Goal: Task Accomplishment & Management: Complete application form

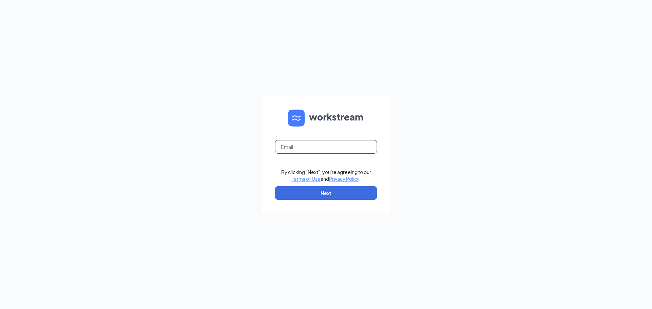
click at [345, 152] on input "text" at bounding box center [326, 147] width 102 height 14
type input "tiffany.capps@eatchickfila.com"
click at [323, 196] on button "Next" at bounding box center [326, 194] width 102 height 14
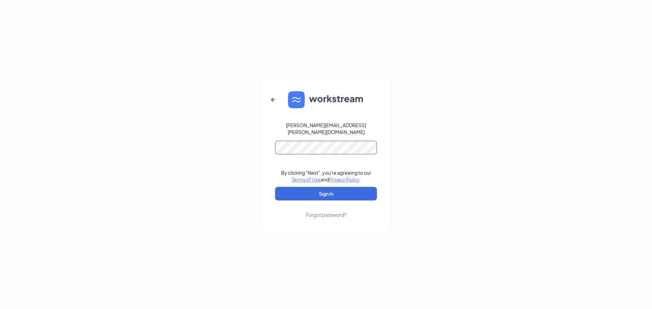
click at [275, 187] on button "Sign In" at bounding box center [326, 194] width 102 height 14
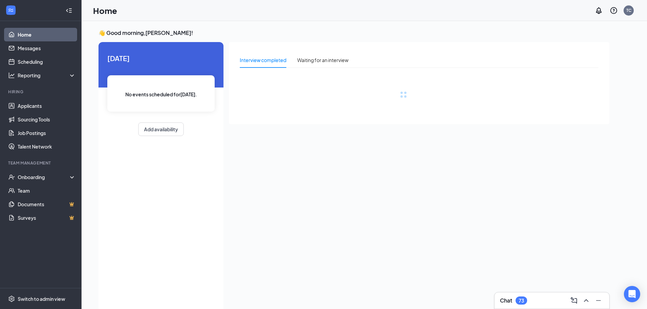
click at [543, 296] on div "Chat 73" at bounding box center [552, 301] width 115 height 16
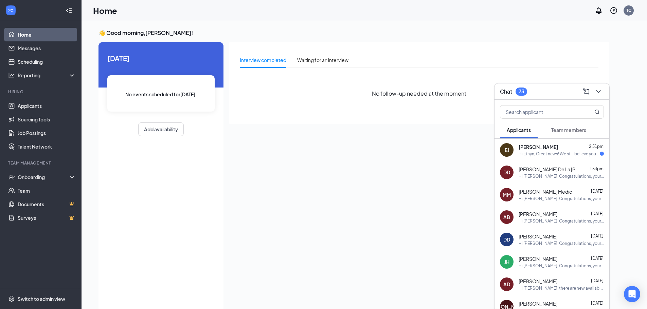
click at [563, 131] on span "Team members" at bounding box center [568, 130] width 35 height 6
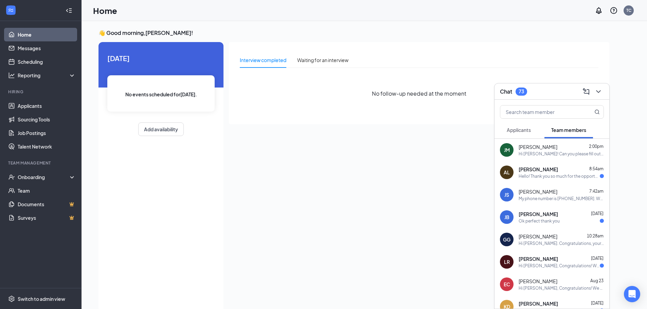
click at [551, 151] on div "Hi Jennifer! Can you please fill out the i9 form on here so that I can get you …" at bounding box center [561, 154] width 85 height 6
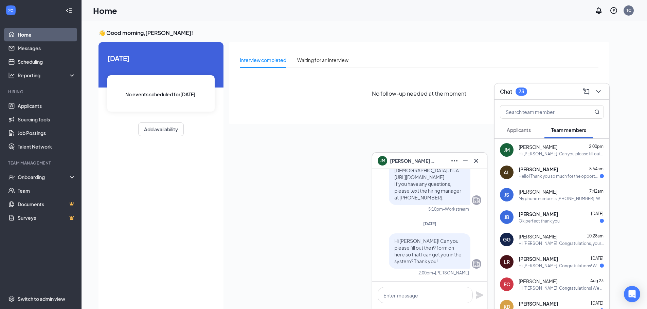
click at [477, 162] on icon "Cross" at bounding box center [476, 161] width 4 height 4
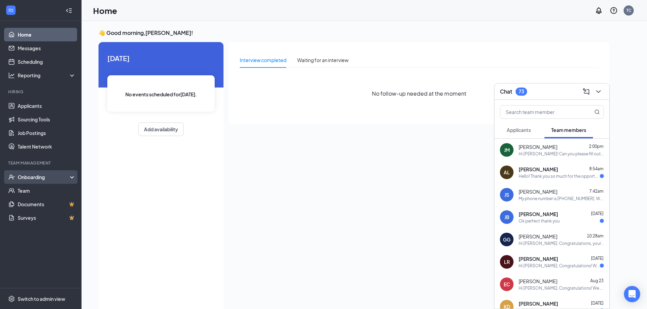
click at [48, 177] on div "Onboarding" at bounding box center [41, 178] width 82 height 14
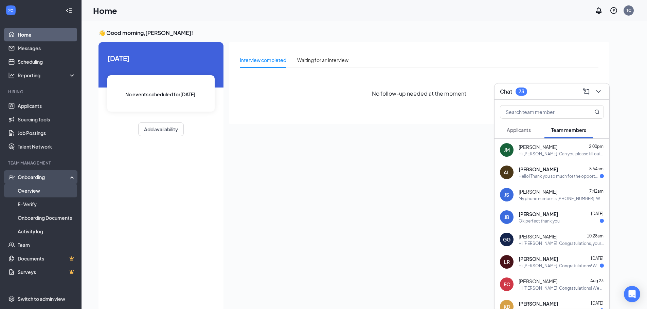
click at [50, 185] on link "Overview" at bounding box center [47, 191] width 58 height 14
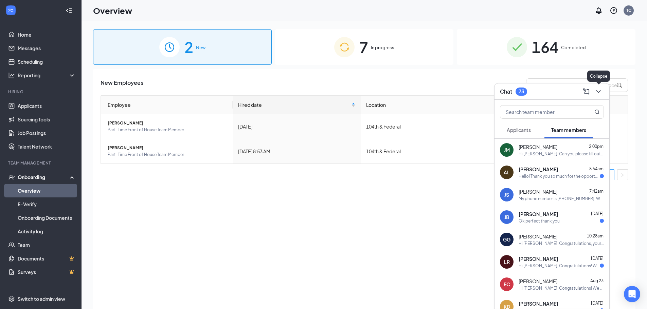
click at [595, 89] on icon "ChevronDown" at bounding box center [599, 92] width 8 height 8
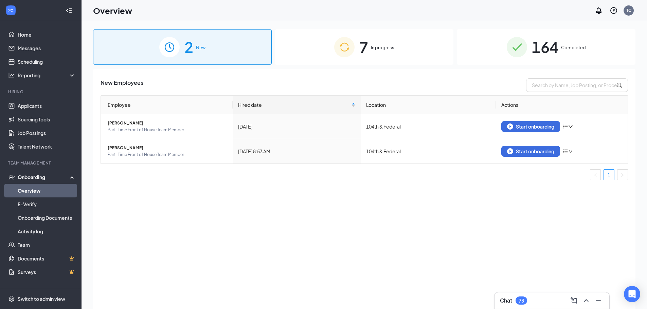
click at [375, 46] on span "In progress" at bounding box center [382, 47] width 23 height 7
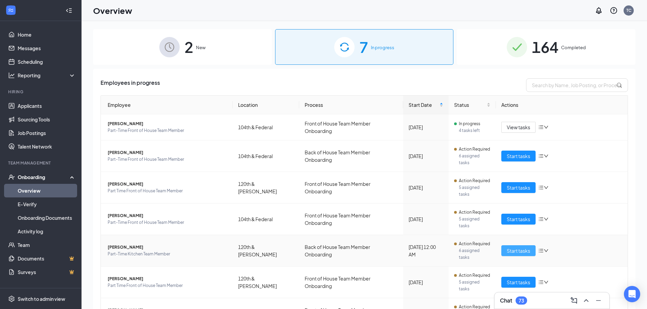
click at [511, 247] on span "Start tasks" at bounding box center [518, 250] width 23 height 7
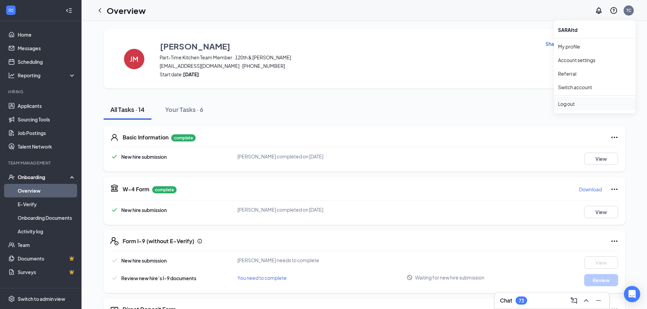
click at [581, 102] on div "Log out" at bounding box center [594, 104] width 73 height 7
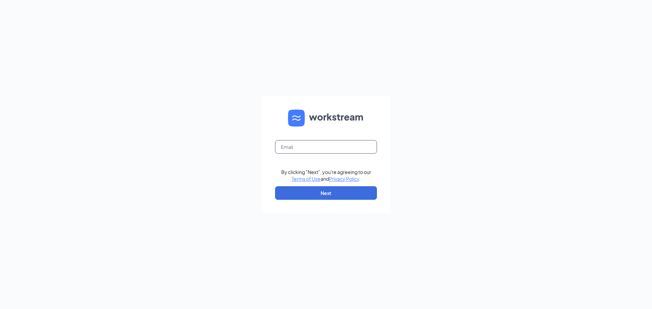
click at [370, 143] on input "text" at bounding box center [326, 147] width 102 height 14
type input "[PERSON_NAME][EMAIL_ADDRESS][PERSON_NAME][DOMAIN_NAME]"
click at [314, 199] on button "Next" at bounding box center [326, 194] width 102 height 14
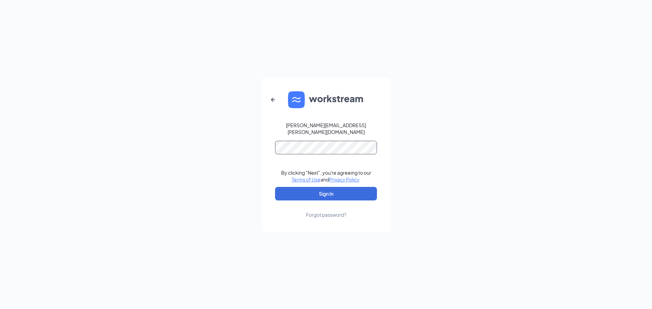
click at [275, 187] on button "Sign In" at bounding box center [326, 194] width 102 height 14
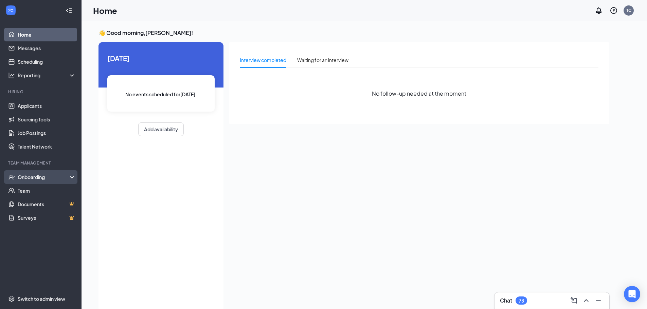
click at [30, 177] on div "Onboarding" at bounding box center [44, 177] width 52 height 7
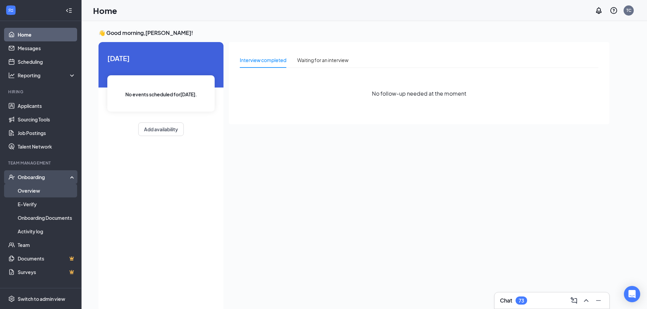
click at [32, 187] on link "Overview" at bounding box center [47, 191] width 58 height 14
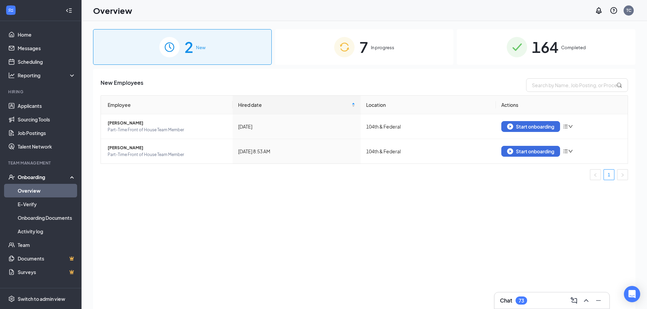
click at [370, 52] on div "7 In progress" at bounding box center [364, 47] width 179 height 36
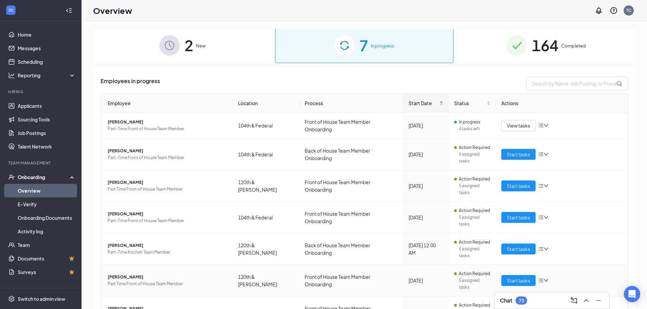
scroll to position [2, 0]
drag, startPoint x: 494, startPoint y: 222, endPoint x: 498, endPoint y: 222, distance: 4.8
click at [496, 233] on td "Start tasks" at bounding box center [562, 249] width 132 height 32
click at [508, 245] on span "Start tasks" at bounding box center [518, 248] width 23 height 7
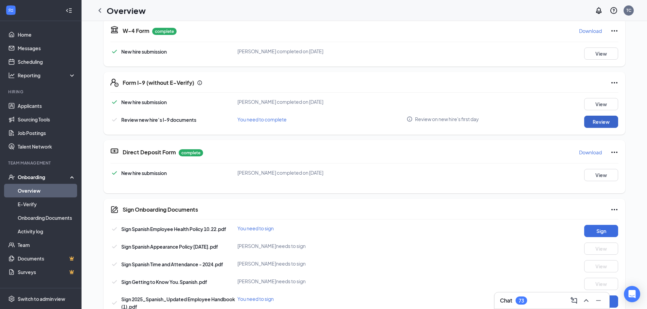
click at [593, 122] on button "Review" at bounding box center [601, 122] width 34 height 12
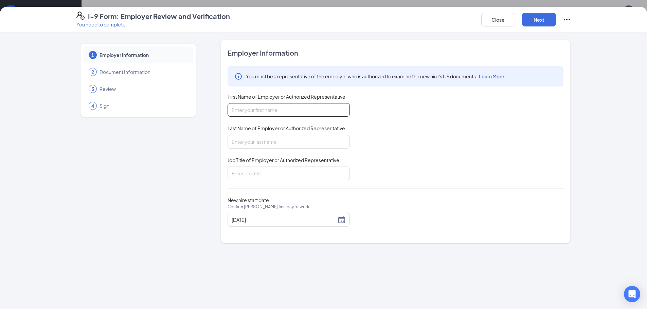
click at [278, 105] on input "First Name of Employer or Authorized Representative" at bounding box center [289, 110] width 122 height 14
type input "Tiffany"
type input "Capps"
type input "Office Administrator"
drag, startPoint x: 542, startPoint y: 205, endPoint x: 522, endPoint y: 18, distance: 188.2
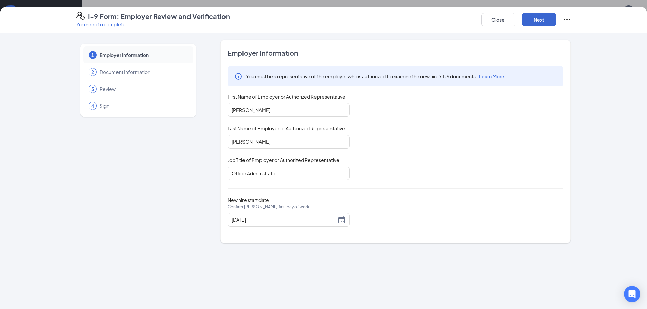
click at [542, 204] on div "New hire start date Confirm Jennifer Mira's first day of work 08/26/2025" at bounding box center [396, 212] width 336 height 30
click at [537, 23] on button "Next" at bounding box center [539, 20] width 34 height 14
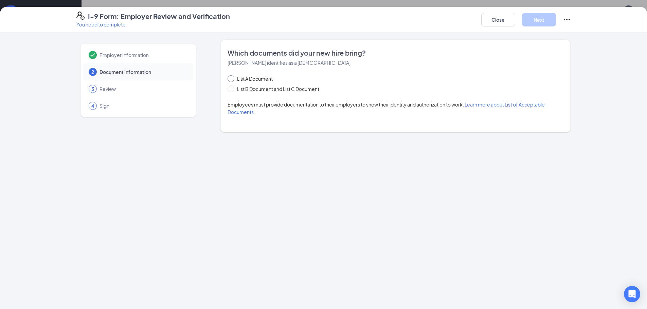
click at [255, 77] on span "List A Document" at bounding box center [254, 78] width 41 height 7
click at [232, 77] on input "List A Document" at bounding box center [230, 77] width 5 height 5
radio input "true"
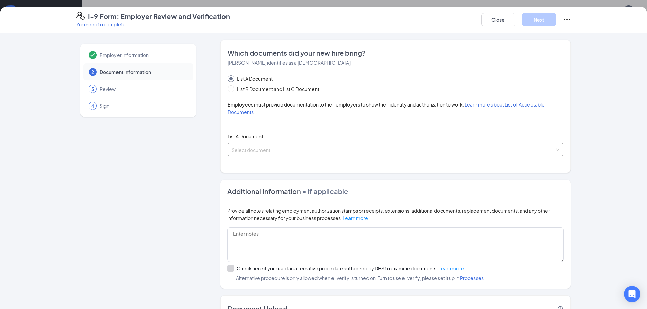
click at [261, 149] on input "search" at bounding box center [393, 148] width 323 height 10
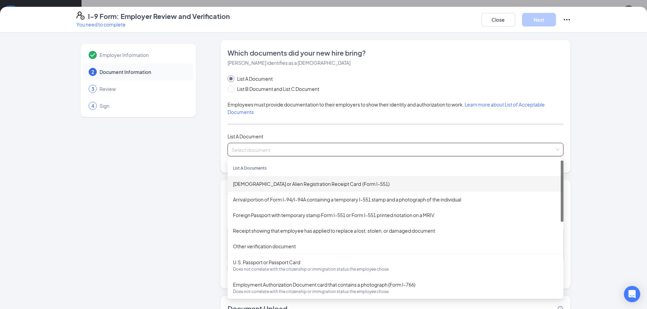
click at [279, 186] on div "Permanent Resident Card or Alien Registration Receipt Card (Form I-551)" at bounding box center [395, 183] width 325 height 7
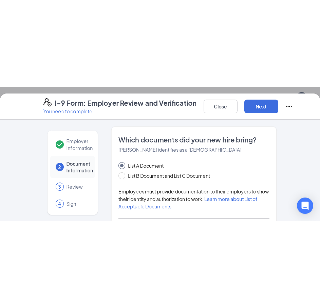
scroll to position [95, 0]
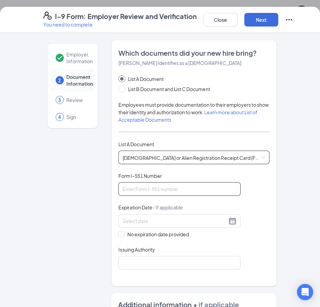
click at [161, 192] on input "Form I-551 Number" at bounding box center [180, 189] width 122 height 14
click at [176, 196] on input "Form I-551 Number" at bounding box center [180, 189] width 122 height 14
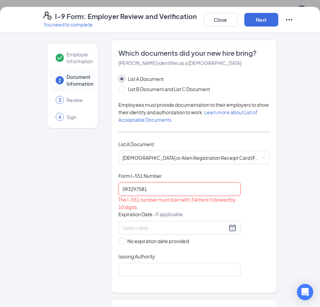
click at [121, 192] on input "093297581" at bounding box center [180, 189] width 122 height 14
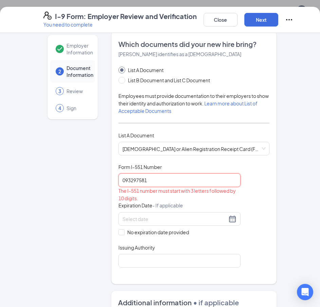
scroll to position [0, 0]
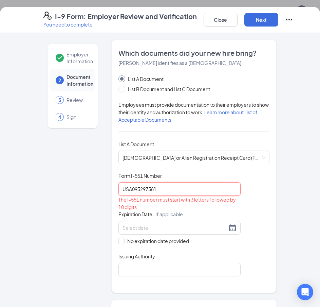
click at [201, 194] on input "USA093297581" at bounding box center [180, 189] width 122 height 14
click at [264, 206] on div "Document Title Permanent Resident Card or Alien Registration Receipt Card (Form…" at bounding box center [194, 224] width 151 height 104
click at [191, 190] on input "USA093297581" at bounding box center [180, 189] width 122 height 14
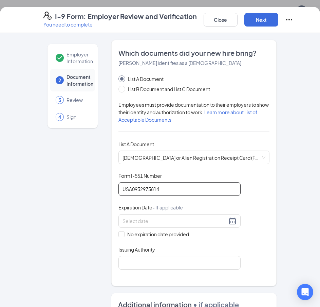
type input "USA0932975814"
click at [272, 201] on div "Which documents did your new hire bring? Jennifer Mira identifies as a lawful p…" at bounding box center [193, 163] width 165 height 246
click at [178, 192] on input "USA0932975814" at bounding box center [180, 189] width 122 height 14
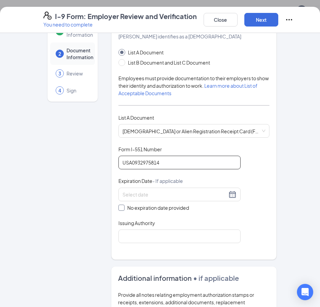
scroll to position [34, 0]
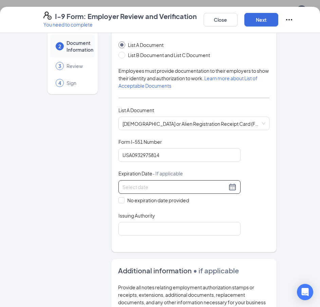
click at [205, 187] on input at bounding box center [175, 186] width 105 height 7
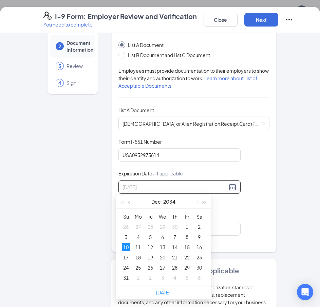
click at [127, 248] on div "10" at bounding box center [126, 247] width 8 height 8
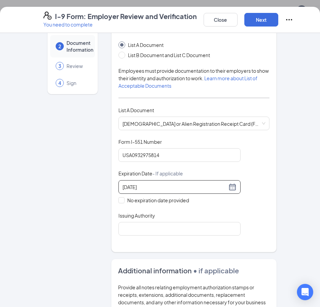
type input "12/10/2034"
click at [243, 214] on div "Document Title Permanent Resident Card or Alien Registration Receipt Card (Form…" at bounding box center [194, 186] width 151 height 97
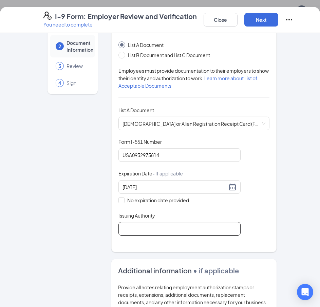
click at [218, 233] on input "Issuing Authority" at bounding box center [180, 229] width 122 height 14
type input "T"
type input "United States of America"
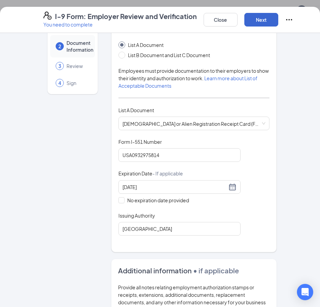
click at [266, 26] on div "Close Next" at bounding box center [249, 20] width 90 height 16
click at [266, 20] on button "Next" at bounding box center [262, 20] width 34 height 14
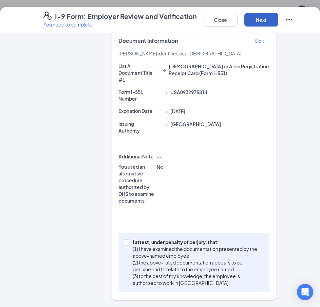
scroll to position [238, 0]
click at [125, 243] on input "I attest, under penalty of perjury, that: (1) I have examined the documentation…" at bounding box center [126, 241] width 5 height 5
checkbox input "true"
click at [268, 23] on button "Next" at bounding box center [262, 20] width 34 height 14
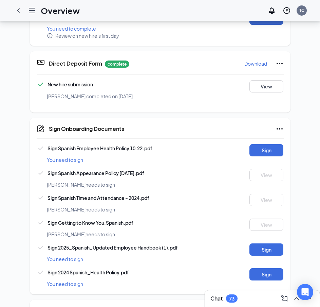
scroll to position [203, 0]
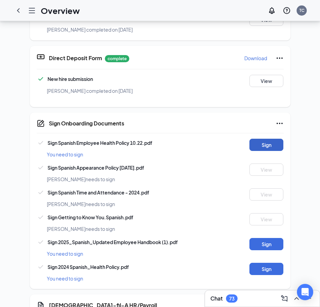
click at [267, 139] on button "Sign" at bounding box center [267, 145] width 34 height 12
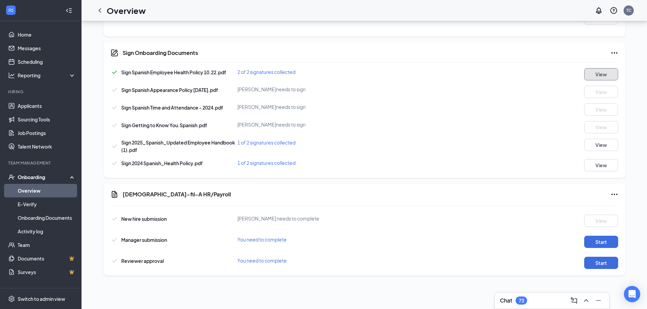
scroll to position [159, 0]
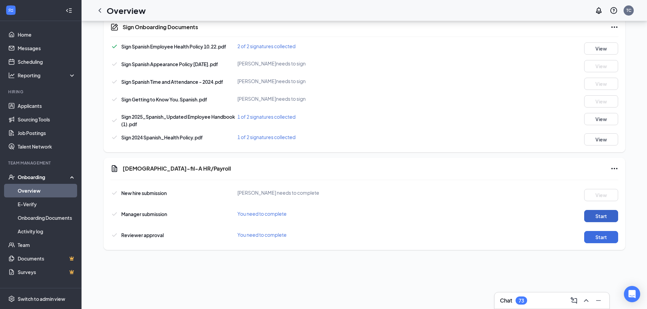
click at [595, 217] on button "Start" at bounding box center [601, 216] width 34 height 12
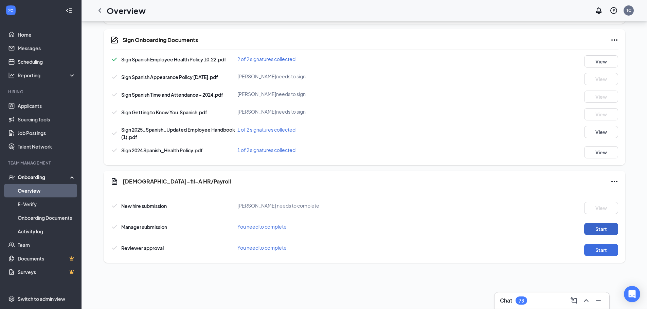
scroll to position [173, 0]
click at [604, 253] on button "Start" at bounding box center [601, 250] width 34 height 12
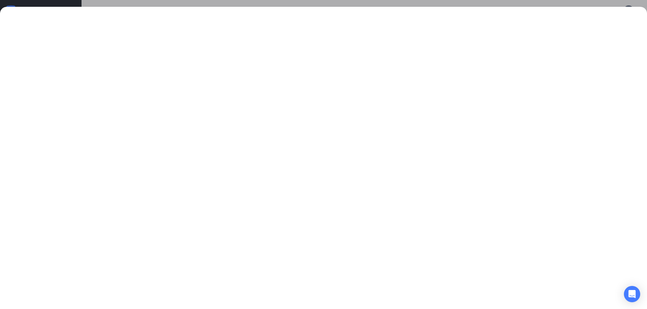
scroll to position [0, 0]
click at [3, 5] on div at bounding box center [323, 154] width 647 height 309
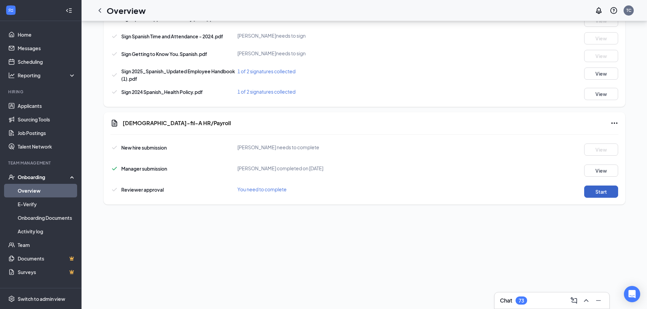
scroll to position [91, 0]
drag, startPoint x: 236, startPoint y: 146, endPoint x: 429, endPoint y: 152, distance: 193.7
click at [431, 152] on div "New hire submission Jennifer Mira needs to complete View" at bounding box center [364, 150] width 508 height 12
click at [408, 161] on div "New hire submission Jennifer Mira needs to complete View Manager submission Tif…" at bounding box center [364, 170] width 508 height 58
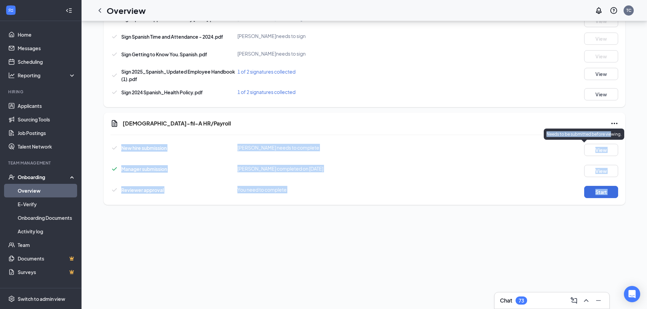
drag, startPoint x: 113, startPoint y: 144, endPoint x: 611, endPoint y: 138, distance: 498.1
click at [606, 161] on div "New hire submission Jennifer Mira needs to complete View Manager submission Tif…" at bounding box center [364, 170] width 508 height 58
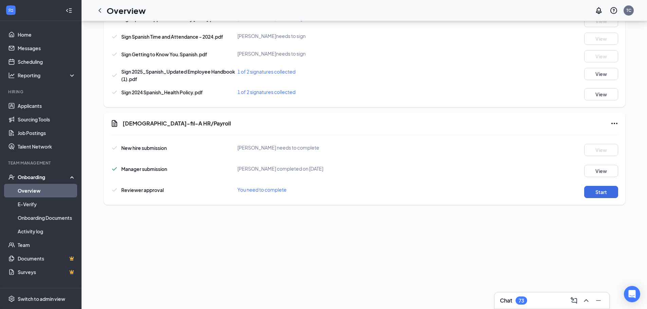
click at [616, 125] on div "Chick-fil-A HR/Payroll New hire submission Jennifer Mira needs to complete View…" at bounding box center [365, 159] width 522 height 92
click at [613, 123] on icon "Ellipses" at bounding box center [614, 124] width 8 height 8
drag, startPoint x: 309, startPoint y: 147, endPoint x: 217, endPoint y: 148, distance: 92.1
click at [217, 148] on div "New hire submission Jennifer Mira needs to complete View" at bounding box center [364, 150] width 508 height 12
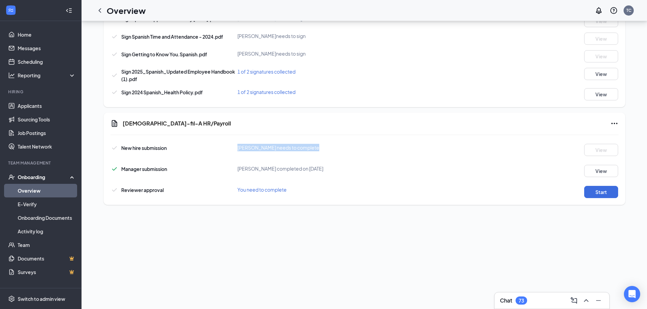
click at [183, 147] on div "New hire submission" at bounding box center [173, 148] width 127 height 8
click at [166, 162] on div "Manager submission Tiffany Capps completed on Aug 26, 2025 View" at bounding box center [364, 170] width 508 height 16
drag, startPoint x: 114, startPoint y: 144, endPoint x: 310, endPoint y: 151, distance: 195.5
click at [310, 151] on div "New hire submission Jennifer Mira needs to complete View" at bounding box center [364, 150] width 508 height 12
click at [419, 182] on div "New hire submission Jennifer Mira needs to complete View Manager submission Tif…" at bounding box center [364, 170] width 508 height 58
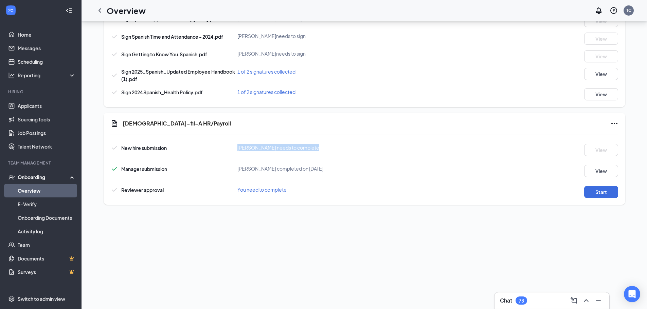
drag, startPoint x: 233, startPoint y: 149, endPoint x: 311, endPoint y: 151, distance: 77.8
click at [311, 151] on div "New hire submission Jennifer Mira needs to complete View" at bounding box center [364, 150] width 508 height 12
click at [308, 150] on div "Jennifer Mira needs to complete" at bounding box center [322, 147] width 170 height 7
click at [295, 148] on span "Jennifer Mira needs to complete" at bounding box center [278, 148] width 82 height 6
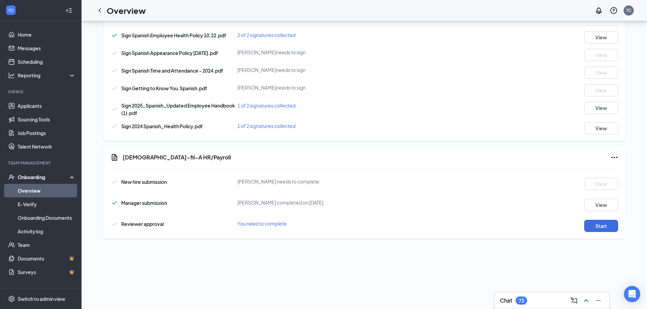
scroll to position [23, 0]
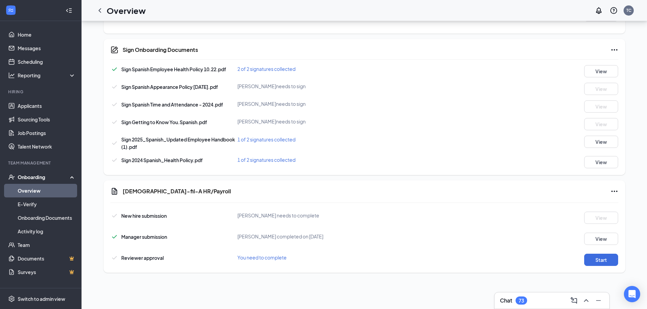
click at [610, 192] on icon "Ellipses" at bounding box center [614, 192] width 8 height 8
click at [466, 194] on div "[DEMOGRAPHIC_DATA]-fil-A HR/Payroll" at bounding box center [371, 192] width 496 height 8
click at [159, 214] on span "New hire submission" at bounding box center [144, 216] width 46 height 6
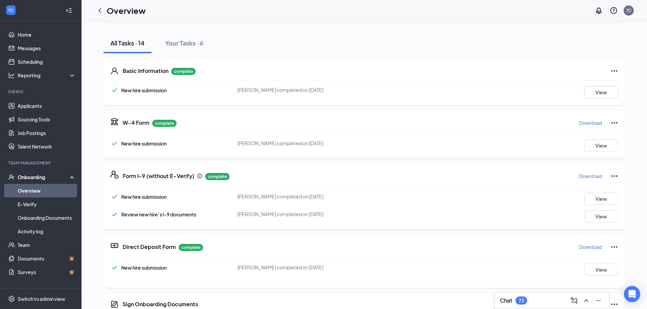
scroll to position [0, 0]
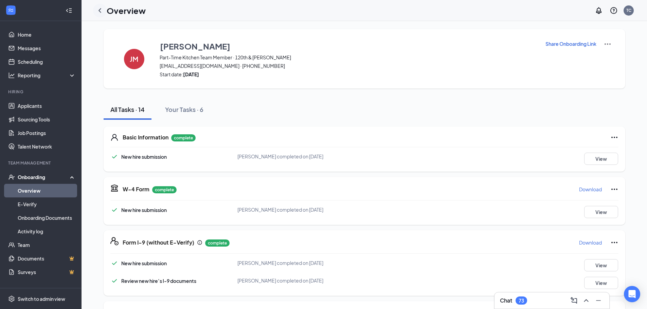
drag, startPoint x: 95, startPoint y: 13, endPoint x: 99, endPoint y: 16, distance: 4.9
click at [99, 15] on div at bounding box center [100, 11] width 14 height 14
click at [99, 13] on icon "ChevronLeft" at bounding box center [100, 10] width 8 height 8
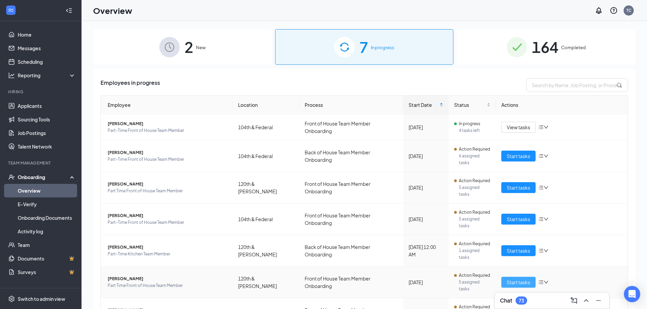
drag, startPoint x: 521, startPoint y: 252, endPoint x: 521, endPoint y: 255, distance: 3.5
click at [521, 279] on span "Start tasks" at bounding box center [518, 282] width 23 height 7
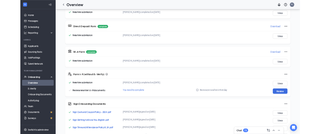
scroll to position [92, 0]
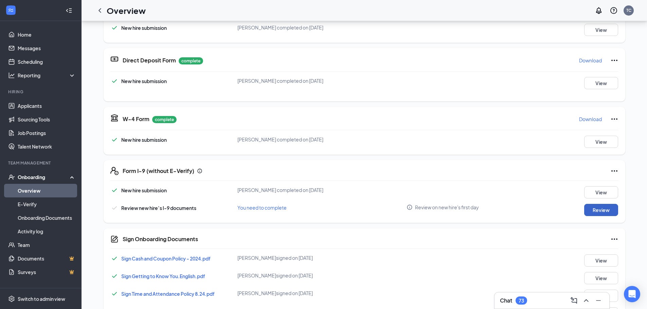
click at [591, 208] on button "Review" at bounding box center [601, 210] width 34 height 12
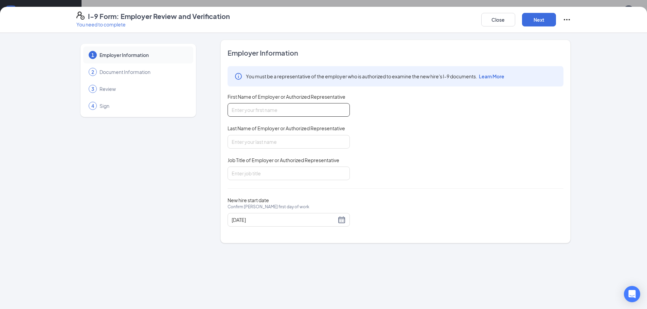
drag, startPoint x: 295, startPoint y: 108, endPoint x: 292, endPoint y: 105, distance: 4.4
click at [295, 108] on input "First Name of Employer or Authorized Representative" at bounding box center [289, 110] width 122 height 14
type input "Tiffany"
type input "Capps"
type input "Office Administrator"
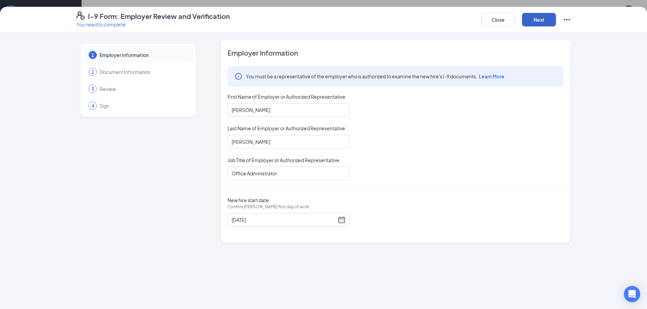
click at [550, 18] on button "Next" at bounding box center [539, 20] width 34 height 14
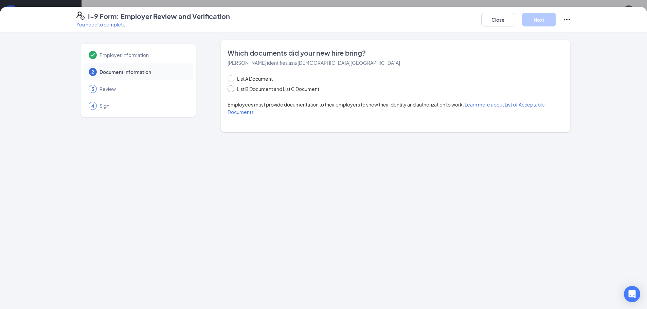
click at [252, 92] on span "List B Document and List C Document" at bounding box center [278, 88] width 88 height 7
click at [232, 90] on input "List B Document and List C Document" at bounding box center [230, 88] width 5 height 5
radio input "true"
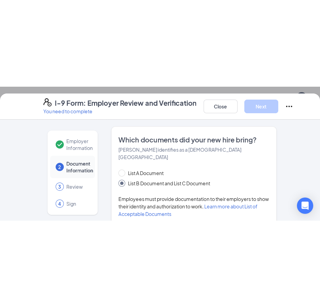
scroll to position [0, 0]
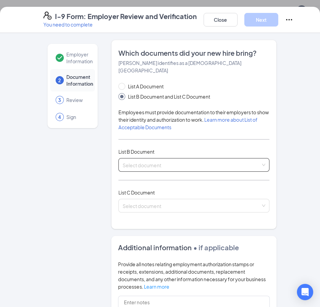
click at [149, 158] on input "search" at bounding box center [192, 163] width 138 height 10
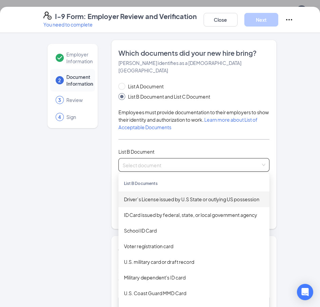
click at [169, 195] on div "Driver’s License issued by U.S State or outlying US possession" at bounding box center [194, 198] width 140 height 7
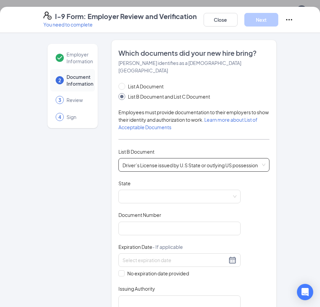
click at [167, 158] on span "Driver’s License issued by U.S State or outlying US possession" at bounding box center [194, 164] width 143 height 13
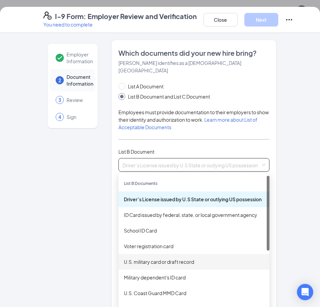
drag, startPoint x: 198, startPoint y: 247, endPoint x: 81, endPoint y: 170, distance: 140.0
click at [81, 171] on div "Employer Information 2 Document Information 3 Review 4 Sign" at bounding box center [72, 308] width 58 height 537
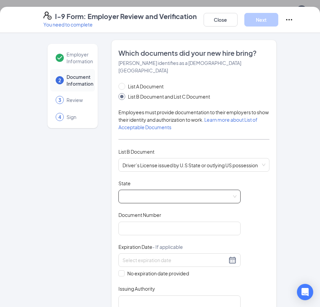
click at [154, 191] on span at bounding box center [180, 196] width 114 height 13
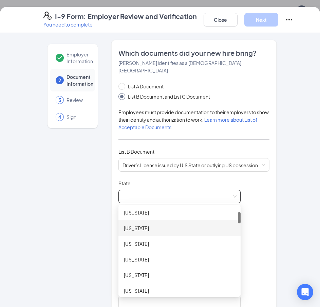
scroll to position [68, 0]
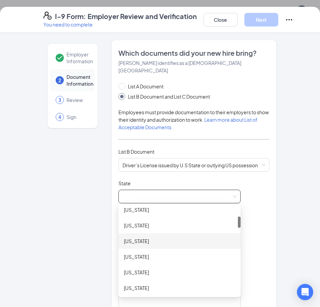
click at [146, 237] on div "Colorado" at bounding box center [179, 240] width 111 height 7
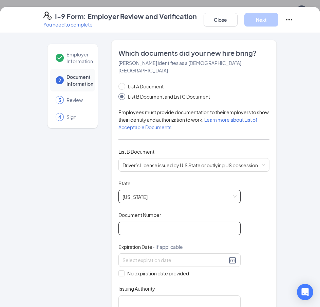
click at [210, 223] on input "Document Number" at bounding box center [180, 228] width 122 height 14
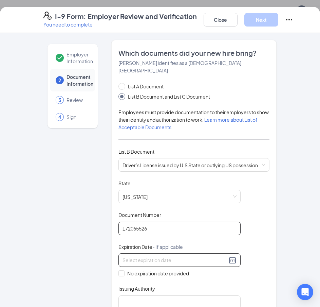
type input "172065526"
click at [191, 256] on input at bounding box center [175, 259] width 105 height 7
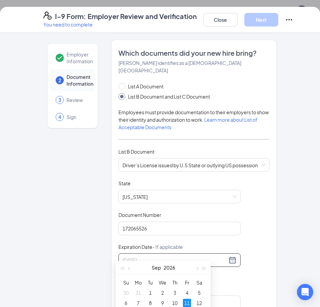
click at [189, 301] on div "11" at bounding box center [187, 303] width 8 height 8
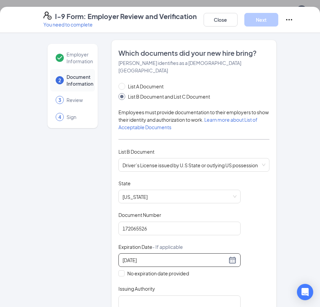
type input "09/11/2026"
click at [89, 235] on div "Employer Information 2 Document Information 3 Review 4 Sign" at bounding box center [72, 308] width 58 height 537
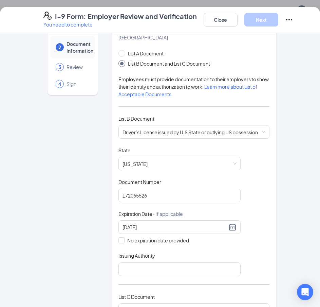
scroll to position [102, 0]
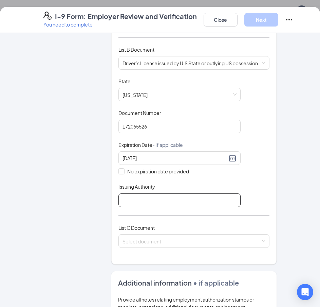
click at [152, 193] on input "Issuing Authority" at bounding box center [180, 200] width 122 height 14
type input "State of Colorado"
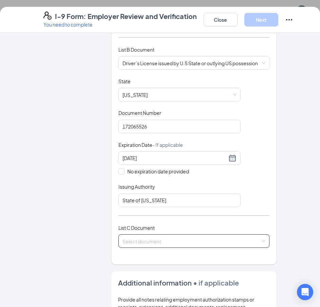
click at [150, 236] on input "search" at bounding box center [192, 239] width 138 height 10
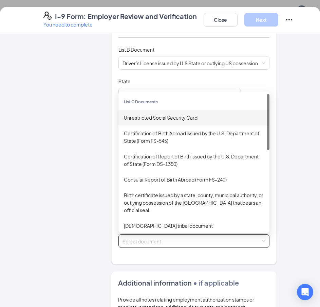
click at [136, 114] on div "Unrestricted Social Security Card" at bounding box center [194, 117] width 140 height 7
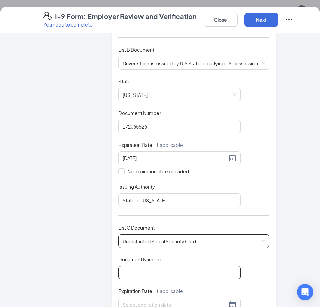
drag, startPoint x: 176, startPoint y: 260, endPoint x: 172, endPoint y: 259, distance: 3.8
click at [177, 266] on input "Document Number" at bounding box center [180, 273] width 122 height 14
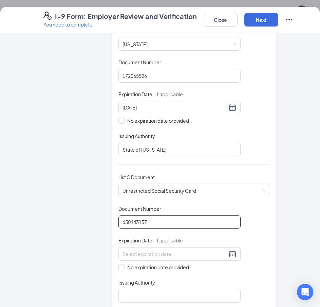
scroll to position [170, 0]
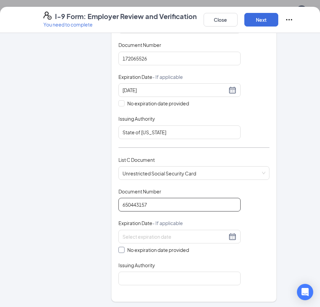
type input "650443157"
click at [134, 246] on span "No expiration date provided" at bounding box center [158, 249] width 67 height 7
click at [123, 247] on input "No expiration date provided" at bounding box center [121, 249] width 5 height 5
checkbox input "true"
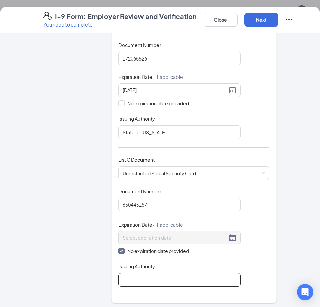
click at [148, 273] on input "Issuing Authority" at bounding box center [180, 280] width 122 height 14
type input "Social Security Administration"
click at [257, 279] on div "Which documents did your new hire bring? Roman L Pedroza identifies as a citize…" at bounding box center [194, 86] width 151 height 416
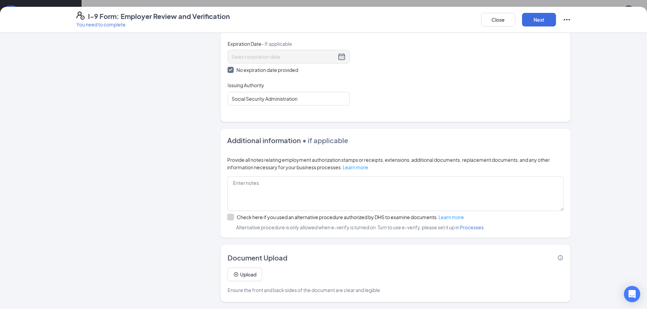
scroll to position [228, 0]
click at [246, 276] on button "Upload" at bounding box center [245, 275] width 35 height 14
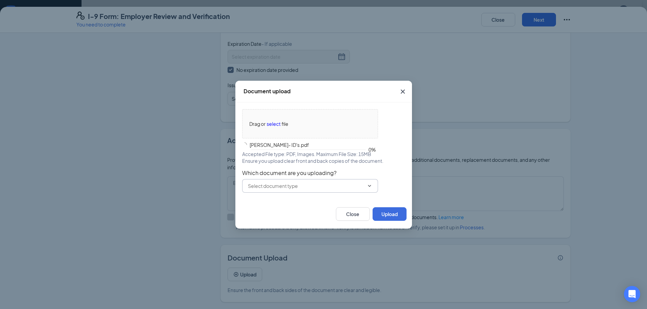
click at [306, 186] on input "text" at bounding box center [306, 185] width 116 height 7
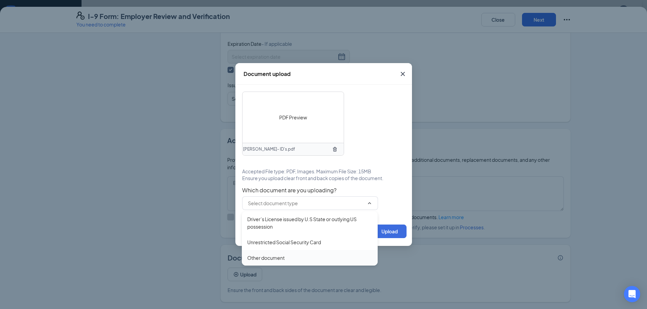
click at [274, 255] on div "Other document" at bounding box center [265, 257] width 37 height 7
type input "Other document"
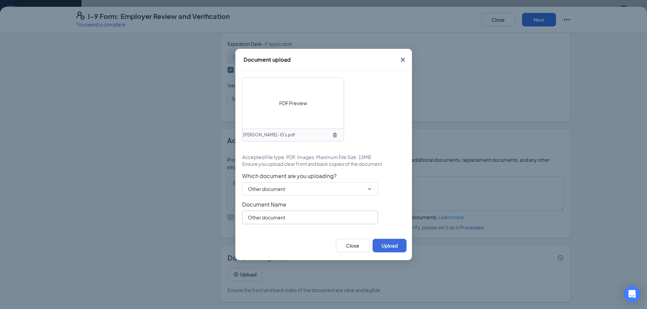
click at [305, 221] on input "Other document" at bounding box center [310, 218] width 136 height 14
click at [306, 219] on input "Other document" at bounding box center [310, 218] width 136 height 14
click at [305, 219] on input "Other document" at bounding box center [310, 218] width 136 height 14
click at [304, 219] on input "Other document" at bounding box center [310, 218] width 136 height 14
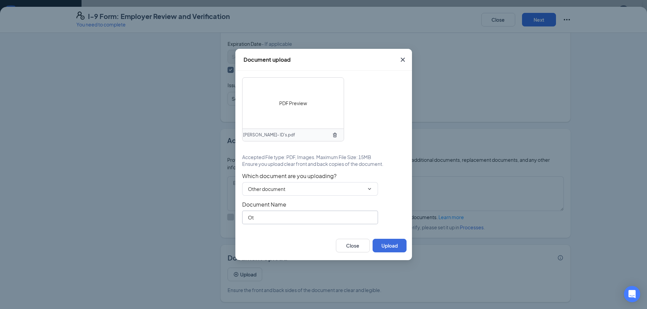
type input "O"
type input "S"
type input "P"
type input "ID & SSC"
drag, startPoint x: 396, startPoint y: 246, endPoint x: 395, endPoint y: 250, distance: 3.9
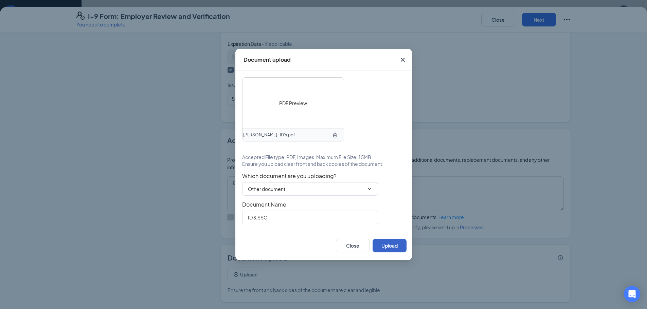
click at [396, 249] on button "Upload" at bounding box center [390, 246] width 34 height 14
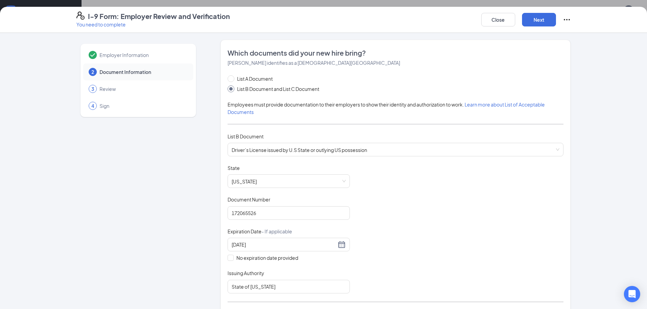
scroll to position [24, 0]
click at [526, 22] on button "Next" at bounding box center [539, 20] width 34 height 14
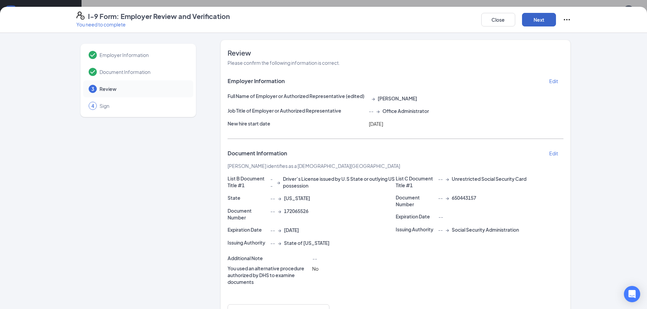
click at [526, 22] on button "Next" at bounding box center [539, 20] width 34 height 14
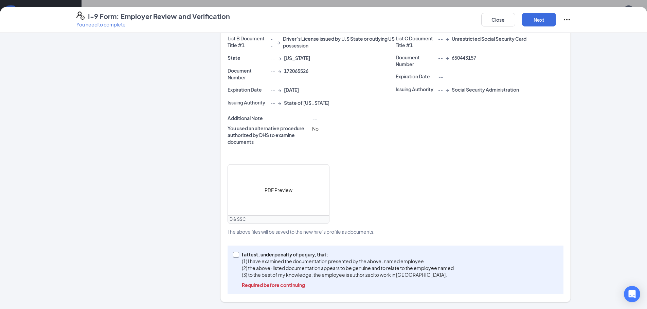
click at [239, 259] on span "I attest, under penalty of perjury, that: (1) I have examined the documentation…" at bounding box center [347, 269] width 217 height 37
click at [237, 257] on input "I attest, under penalty of perjury, that: (1) I have examined the documentation…" at bounding box center [235, 254] width 5 height 5
checkbox input "true"
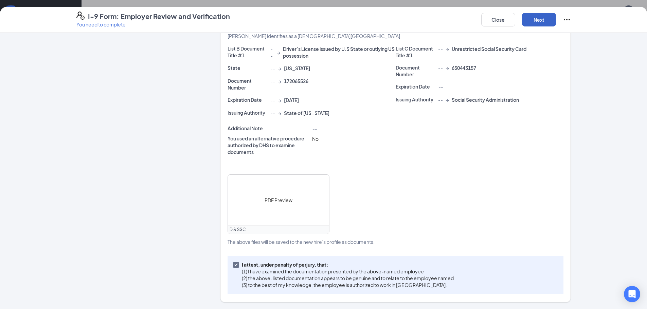
click at [539, 22] on button "Next" at bounding box center [539, 20] width 34 height 14
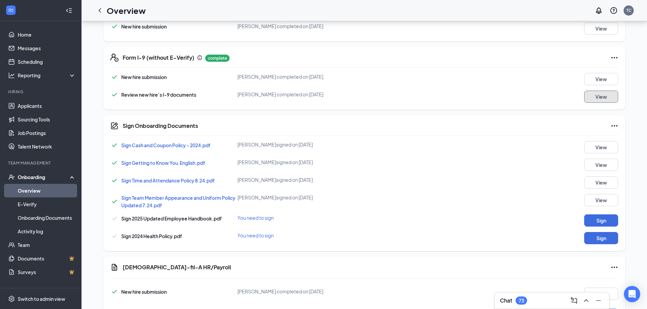
scroll to position [37, 0]
click at [608, 216] on button "Sign" at bounding box center [601, 220] width 34 height 12
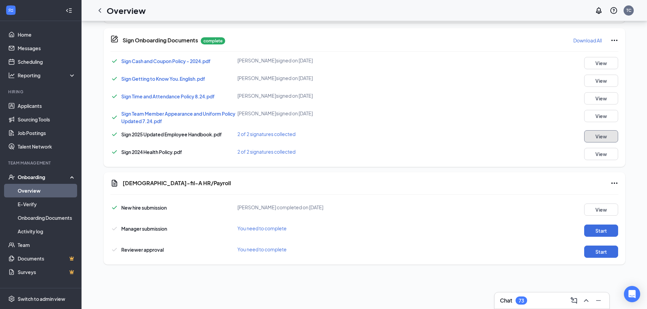
scroll to position [299, 0]
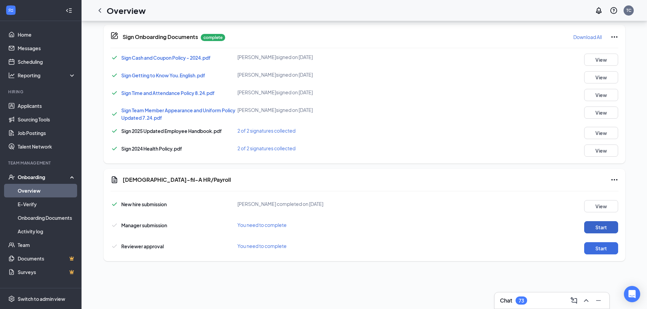
click at [594, 225] on button "Start" at bounding box center [601, 227] width 34 height 12
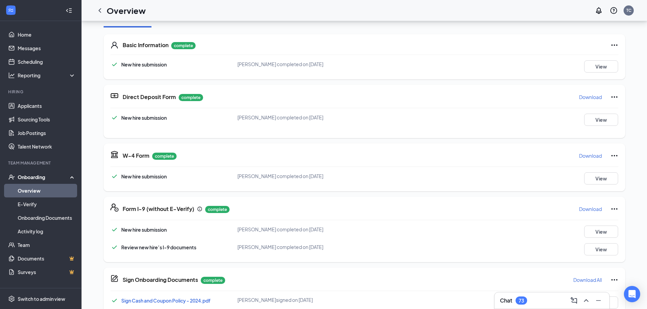
scroll to position [301, 0]
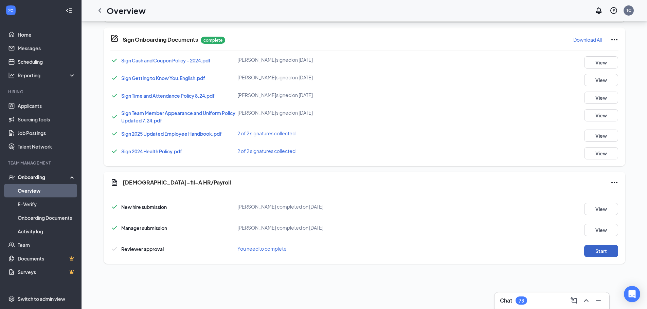
click at [611, 253] on button "Start" at bounding box center [601, 251] width 34 height 12
click at [594, 254] on button "Start" at bounding box center [601, 251] width 34 height 12
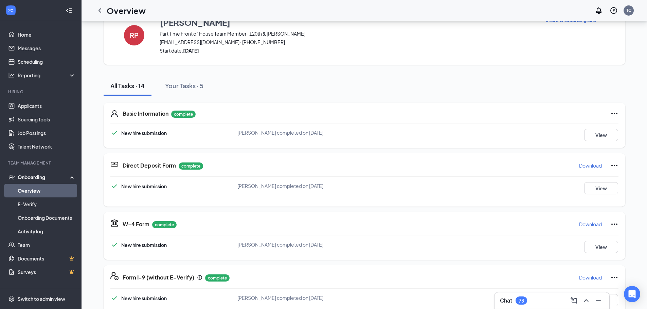
scroll to position [0, 0]
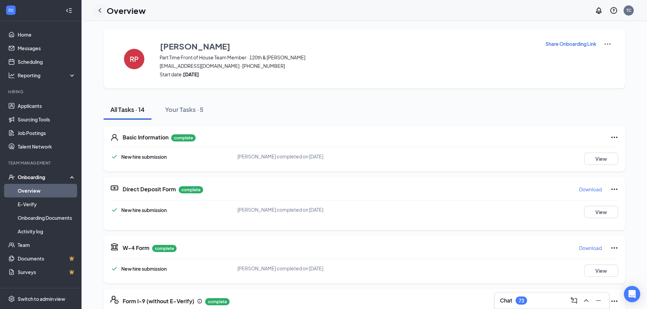
click at [103, 13] on icon "ChevronLeft" at bounding box center [100, 10] width 8 height 8
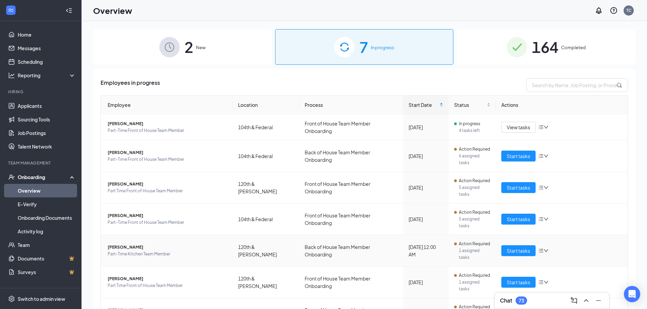
click at [156, 244] on span "[PERSON_NAME]" at bounding box center [168, 247] width 120 height 7
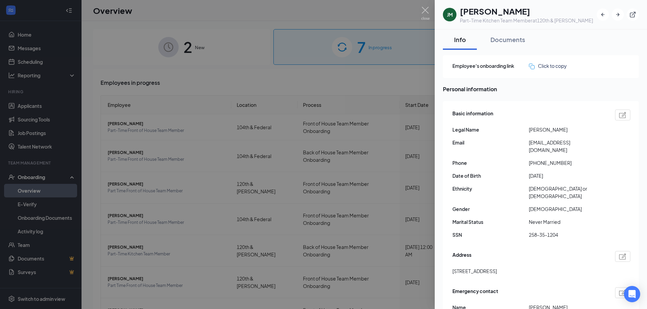
click at [182, 290] on div at bounding box center [323, 154] width 647 height 309
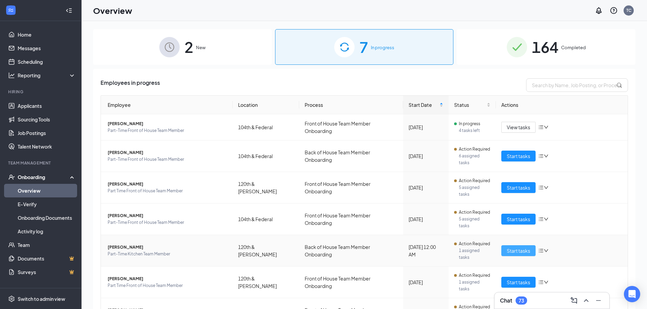
click at [507, 247] on span "Start tasks" at bounding box center [518, 250] width 23 height 7
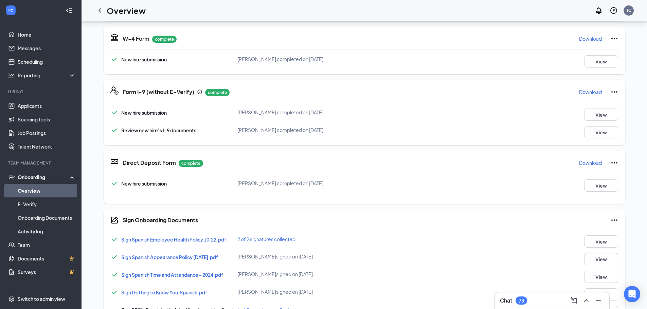
scroll to position [61, 0]
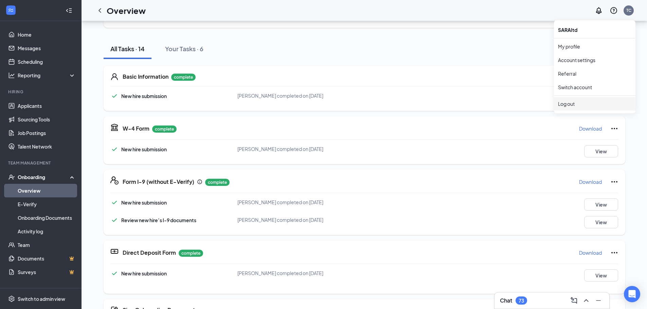
click at [576, 106] on div "Log out" at bounding box center [594, 104] width 73 height 7
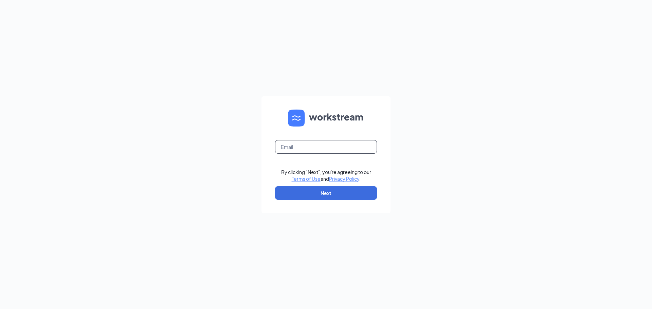
click at [344, 147] on input "text" at bounding box center [326, 147] width 102 height 14
type input "[PERSON_NAME][EMAIL_ADDRESS][PERSON_NAME][DOMAIN_NAME]"
click at [319, 196] on button "Next" at bounding box center [326, 194] width 102 height 14
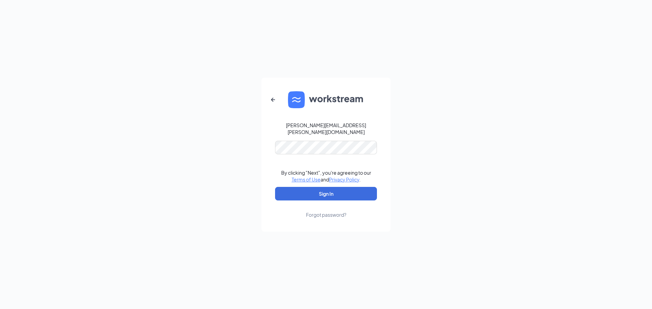
click at [316, 153] on form "[PERSON_NAME][EMAIL_ADDRESS][PERSON_NAME][DOMAIN_NAME] By clicking "Next", you'…" at bounding box center [326, 155] width 129 height 154
click at [275, 187] on button "Sign In" at bounding box center [326, 194] width 102 height 14
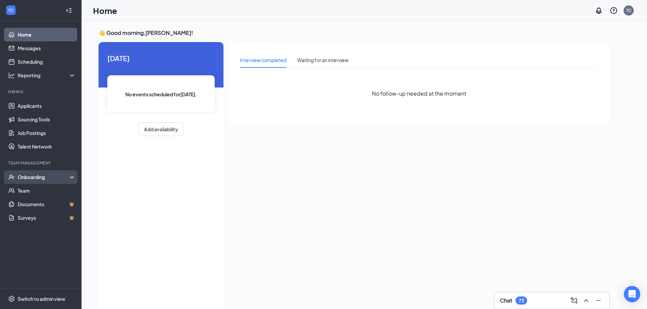
click at [46, 182] on div "Onboarding" at bounding box center [41, 178] width 82 height 14
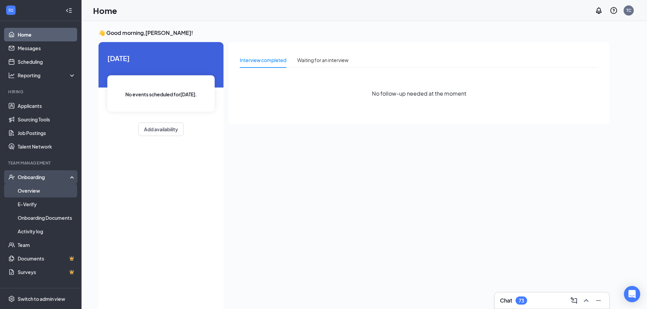
click at [48, 188] on link "Overview" at bounding box center [47, 191] width 58 height 14
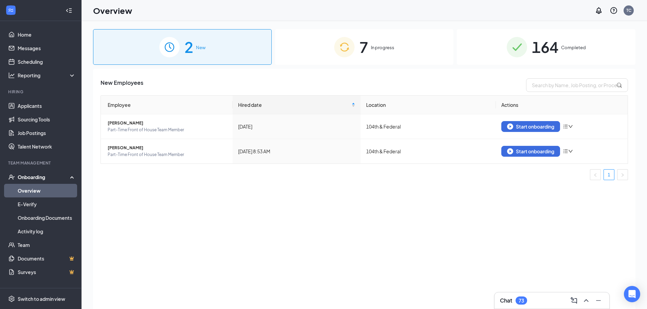
click at [338, 35] on div "7 In progress" at bounding box center [364, 47] width 179 height 36
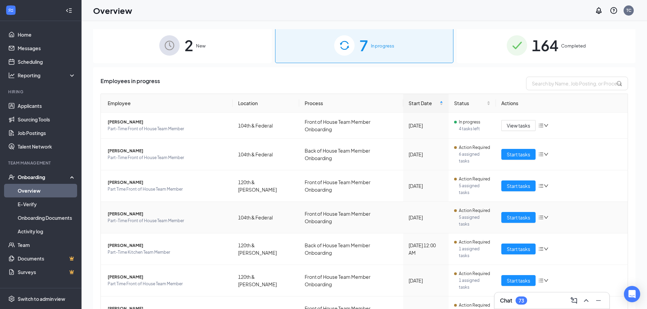
scroll to position [2, 0]
click at [150, 249] on span "Part-Time Kitchen Team Member" at bounding box center [168, 252] width 120 height 7
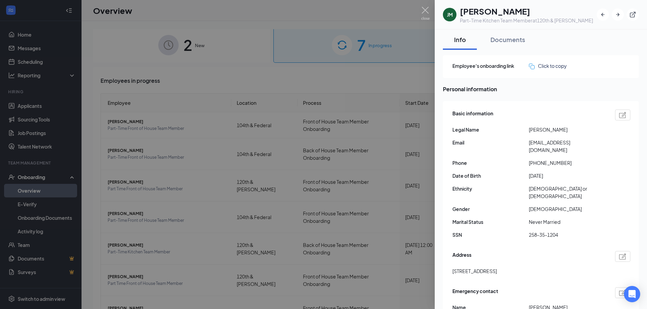
click at [271, 297] on div at bounding box center [323, 154] width 647 height 309
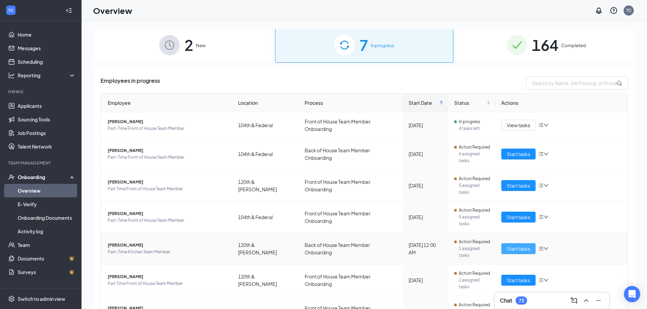
click at [527, 245] on span "Start tasks" at bounding box center [518, 248] width 23 height 7
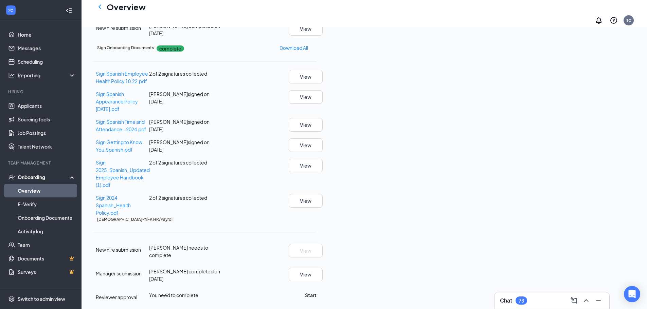
scroll to position [156, 0]
click at [317, 292] on button "Start" at bounding box center [311, 295] width 12 height 7
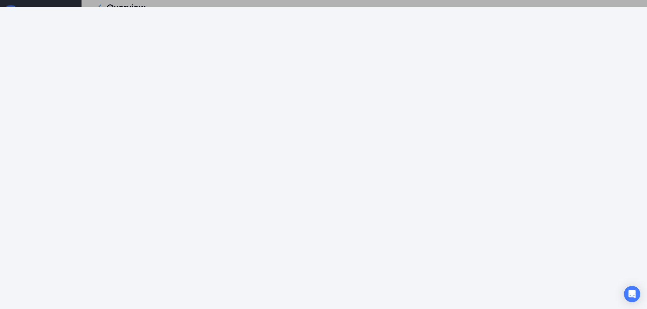
click at [10, 1] on div at bounding box center [323, 154] width 647 height 309
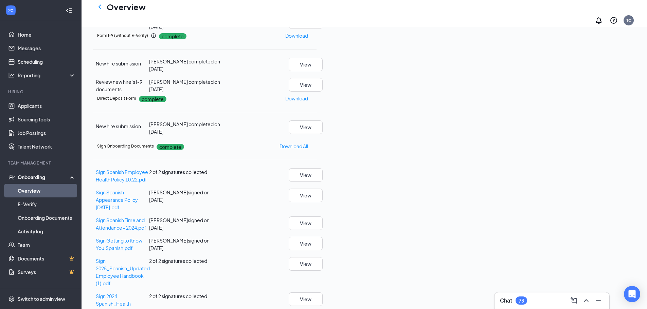
scroll to position [0, 0]
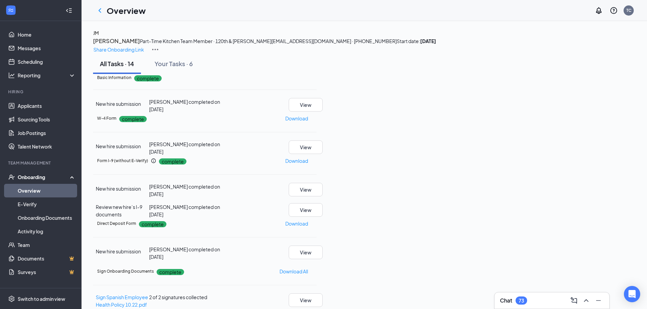
click at [159, 46] on img at bounding box center [155, 50] width 8 height 8
click at [317, 78] on icon "Ellipses" at bounding box center [317, 78] width 0 height 0
click at [324, 83] on icon "Ellipses" at bounding box center [321, 81] width 6 height 1
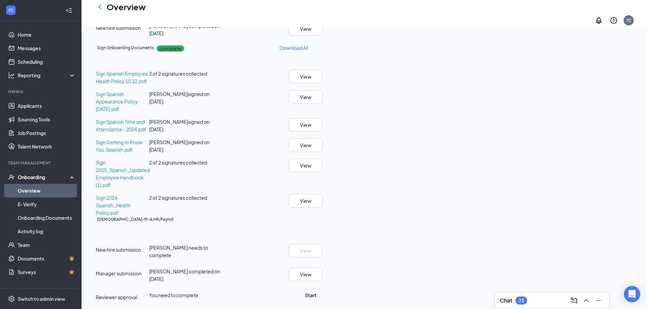
scroll to position [68, 0]
click at [317, 220] on icon "Ellipses" at bounding box center [317, 220] width 0 height 0
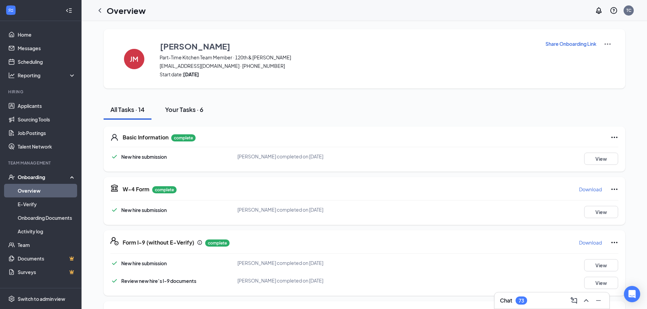
click at [178, 104] on button "Your Tasks · 6" at bounding box center [184, 110] width 52 height 20
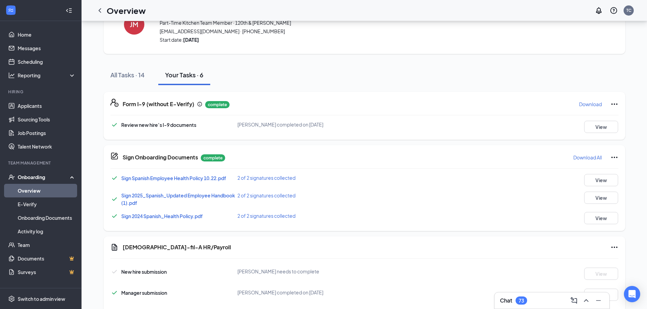
scroll to position [68, 0]
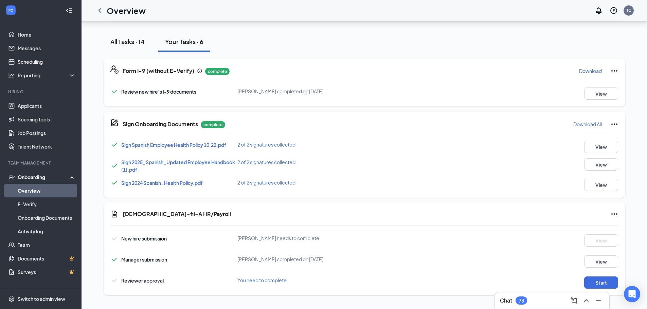
click at [129, 39] on div "All Tasks · 14" at bounding box center [127, 41] width 34 height 8
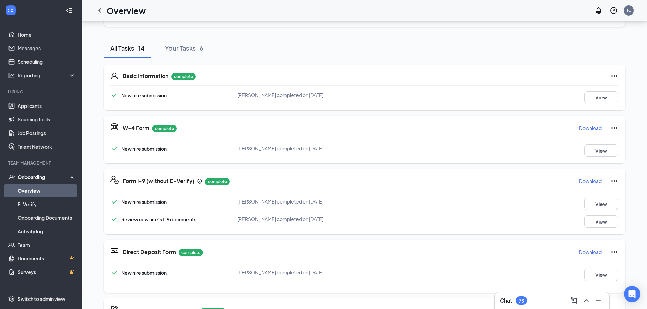
scroll to position [0, 0]
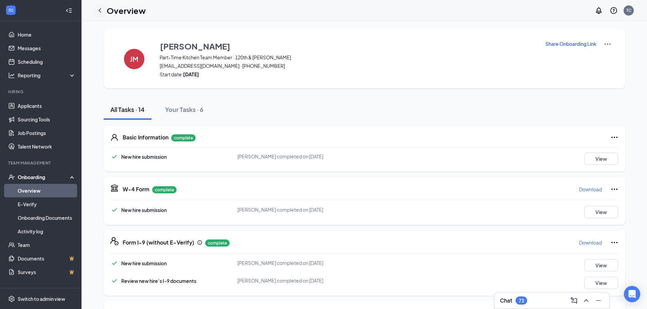
click at [103, 14] on icon "ChevronLeft" at bounding box center [100, 10] width 8 height 8
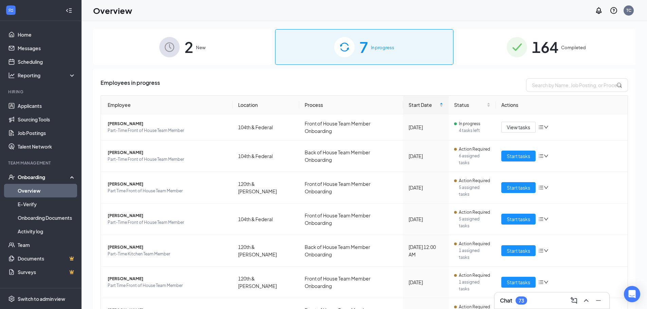
click at [561, 42] on div "164 Completed" at bounding box center [546, 47] width 179 height 36
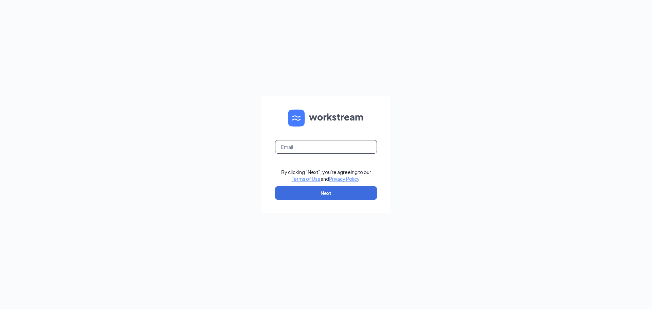
click at [343, 150] on input "text" at bounding box center [326, 147] width 102 height 14
type input "tiffany.capps@eatchickfila.com"
click at [343, 191] on button "Next" at bounding box center [326, 194] width 102 height 14
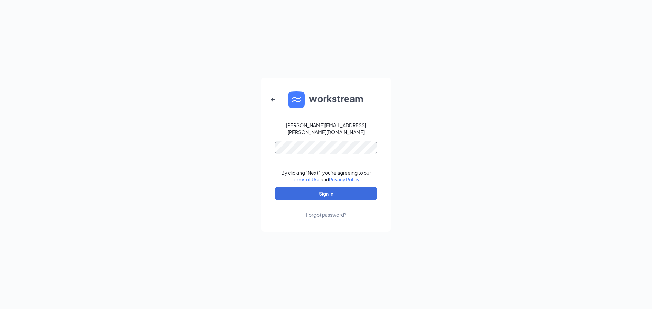
click at [275, 187] on button "Sign In" at bounding box center [326, 194] width 102 height 14
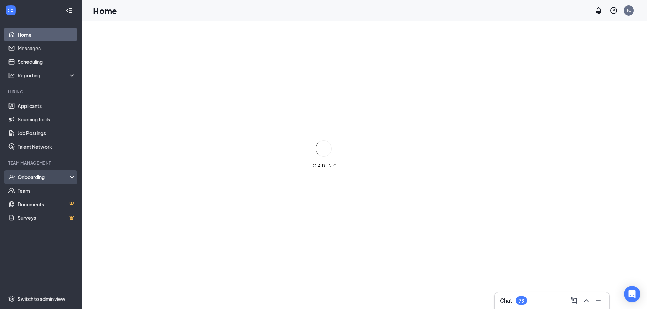
click at [31, 175] on div "Onboarding" at bounding box center [44, 177] width 52 height 7
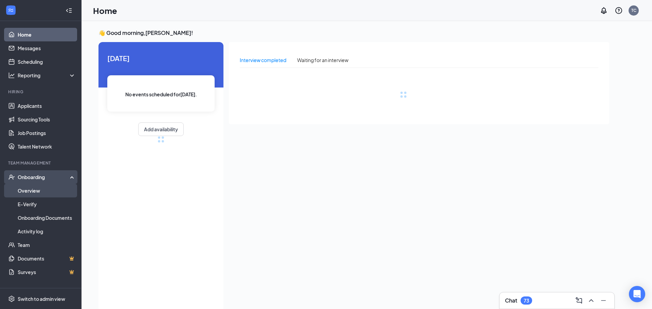
click at [36, 188] on link "Overview" at bounding box center [47, 191] width 58 height 14
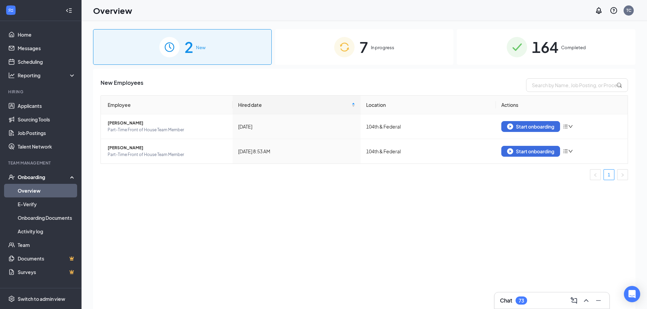
click at [359, 38] on div "7 In progress" at bounding box center [364, 47] width 179 height 36
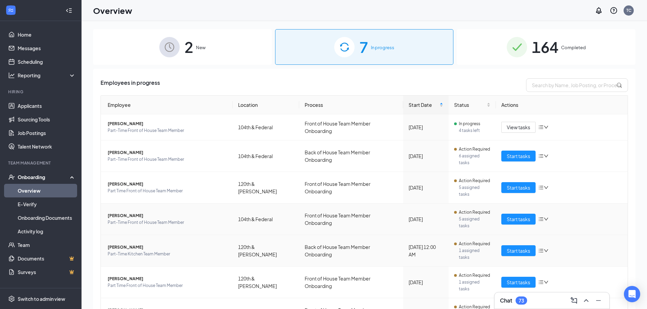
scroll to position [2, 0]
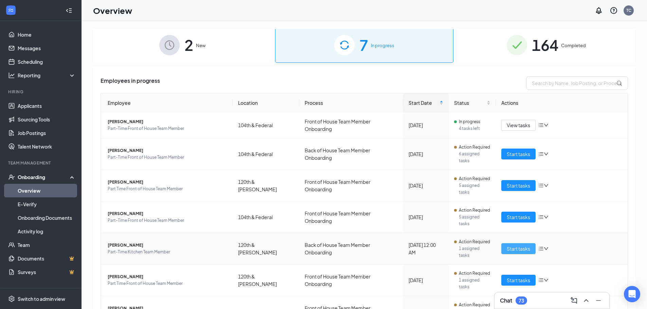
click at [516, 245] on span "Start tasks" at bounding box center [518, 248] width 23 height 7
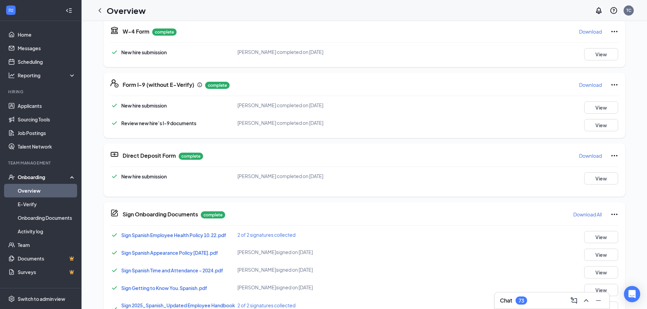
scroll to position [204, 0]
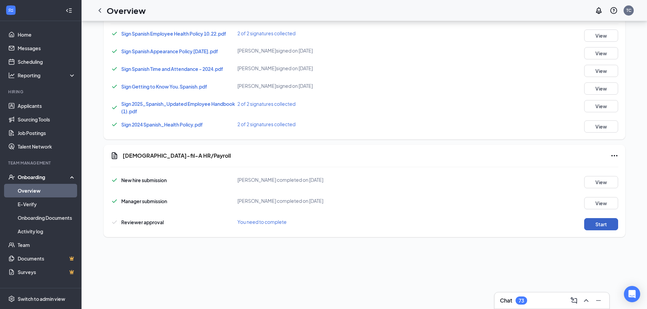
click at [589, 228] on button "Start" at bounding box center [601, 224] width 34 height 12
click at [103, 11] on icon "ChevronLeft" at bounding box center [100, 10] width 8 height 8
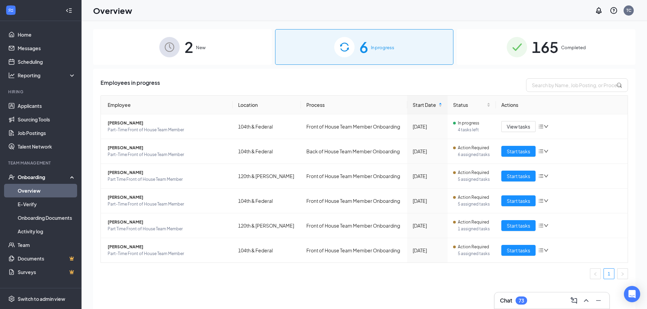
click at [539, 48] on span "165" at bounding box center [545, 46] width 26 height 23
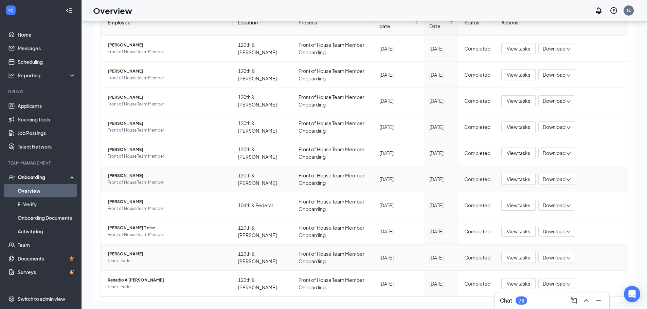
scroll to position [97, 0]
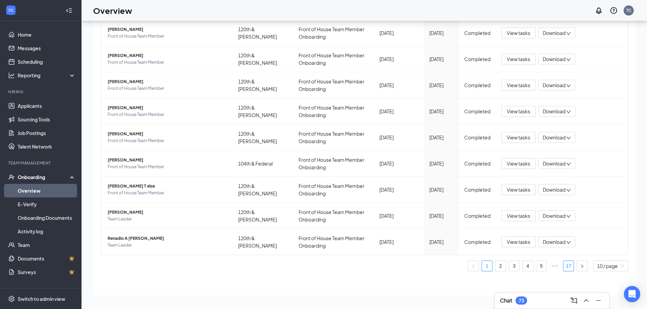
click at [564, 267] on link "17" at bounding box center [569, 266] width 10 height 10
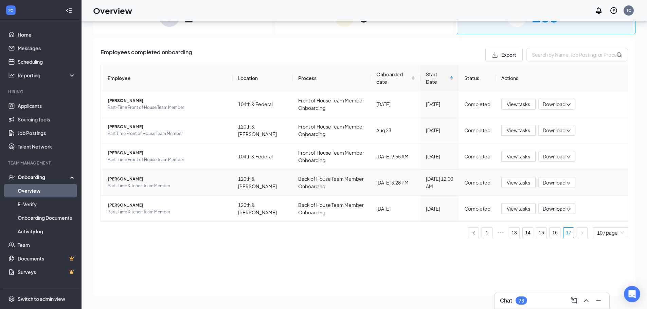
click at [561, 184] on span "Download" at bounding box center [554, 182] width 23 height 7
click at [558, 213] on div "Download files" at bounding box center [579, 215] width 73 height 8
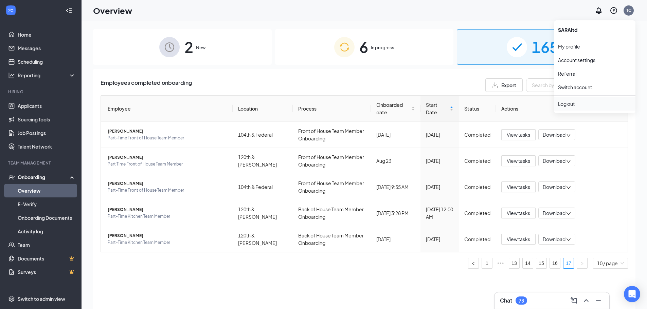
click at [580, 100] on li "Log out" at bounding box center [595, 104] width 82 height 14
